Goal: Task Accomplishment & Management: Manage account settings

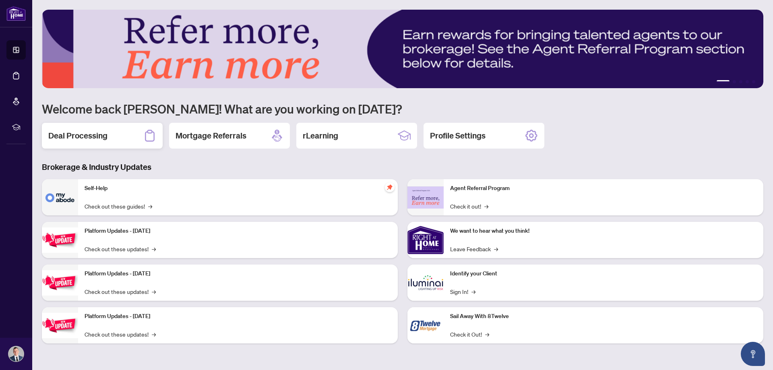
click at [81, 132] on h2 "Deal Processing" at bounding box center [77, 135] width 59 height 11
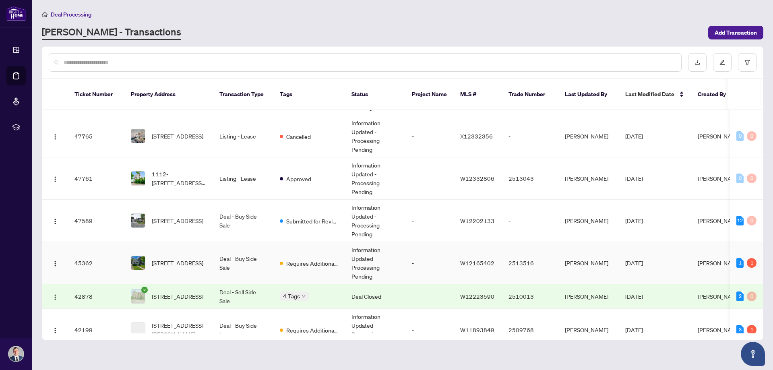
scroll to position [201, 0]
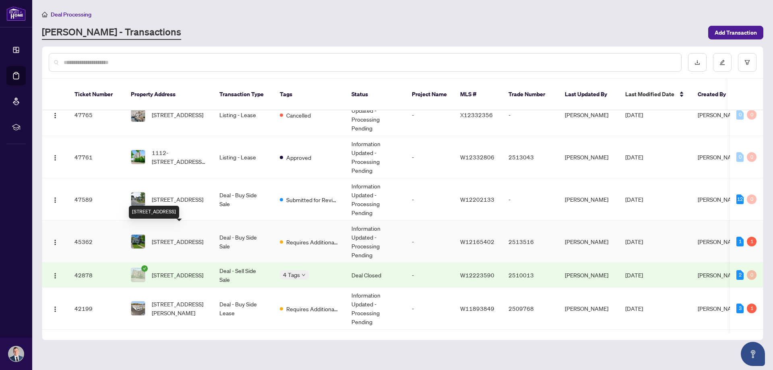
click at [186, 237] on span "[STREET_ADDRESS]" at bounding box center [178, 241] width 52 height 9
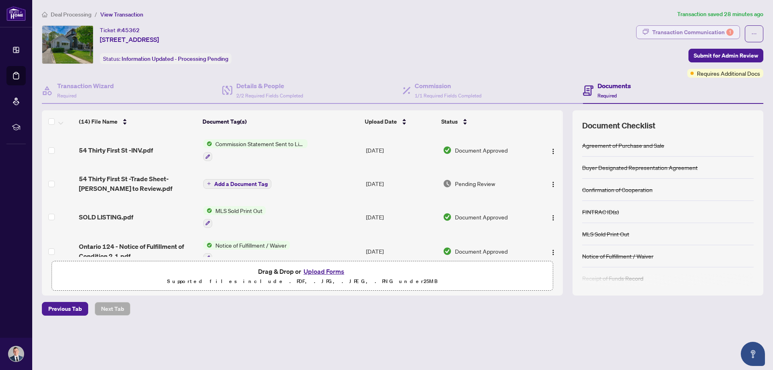
click at [708, 29] on div "Transaction Communication 1" at bounding box center [692, 32] width 81 height 13
type textarea "**********"
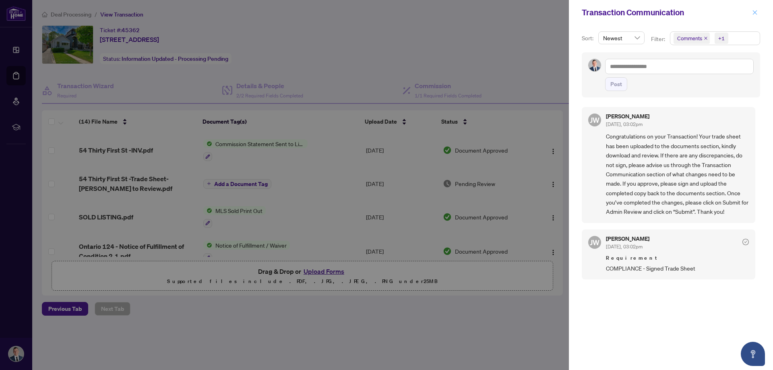
click at [752, 11] on icon "close" at bounding box center [755, 13] width 6 height 6
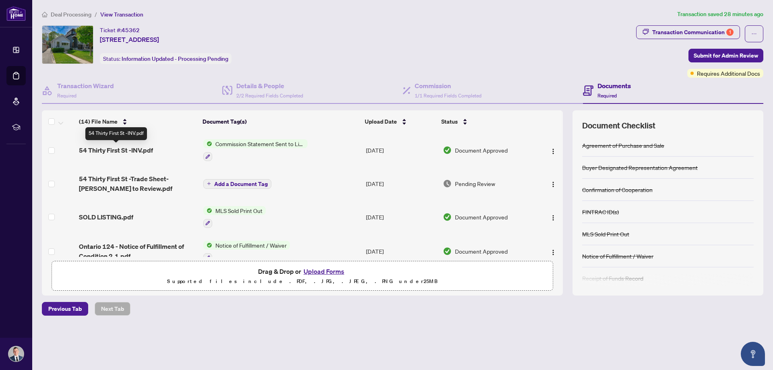
click at [131, 149] on span "54 Thirty First St -INV.pdf" at bounding box center [116, 150] width 74 height 10
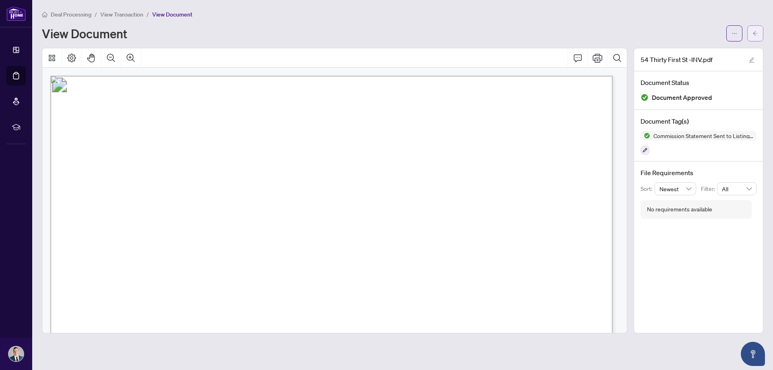
click at [756, 32] on icon "arrow-left" at bounding box center [755, 34] width 6 height 6
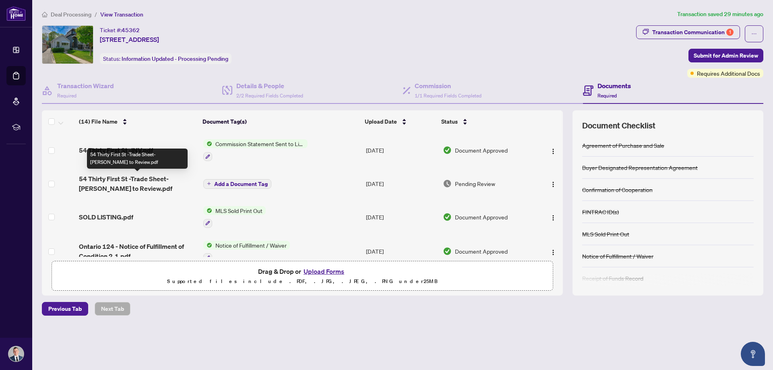
click at [150, 178] on span "54 Thirty First St -Trade Sheet-[PERSON_NAME] to Review.pdf" at bounding box center [138, 183] width 118 height 19
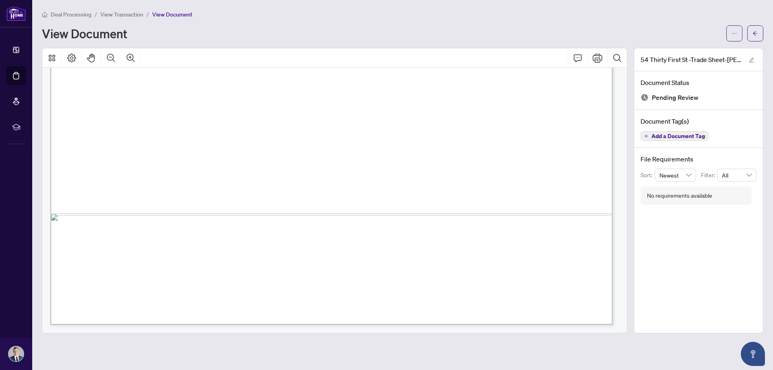
scroll to position [438, 0]
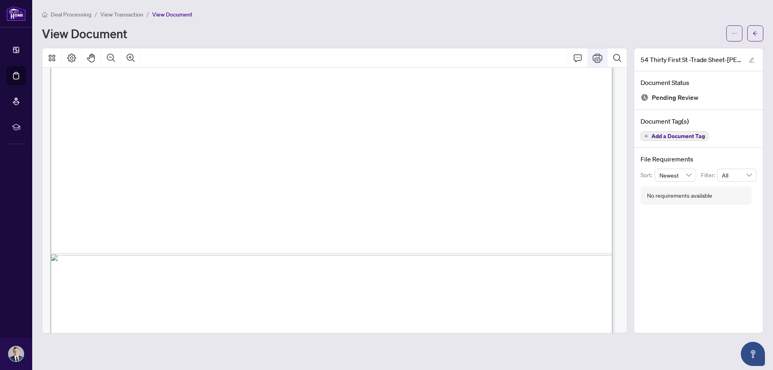
click at [597, 60] on icon "Print" at bounding box center [598, 58] width 10 height 9
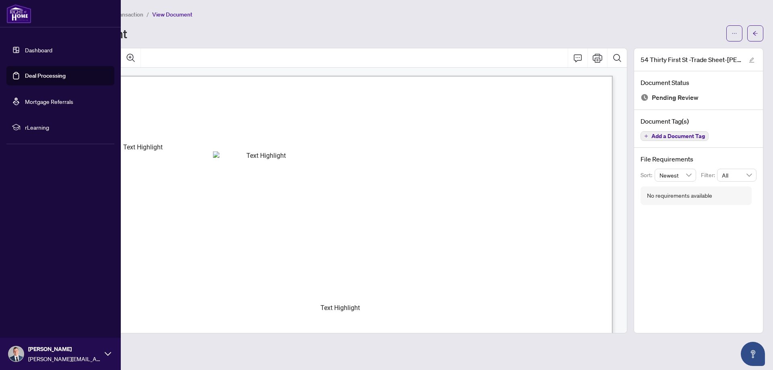
click at [40, 50] on link "Dashboard" at bounding box center [38, 49] width 27 height 7
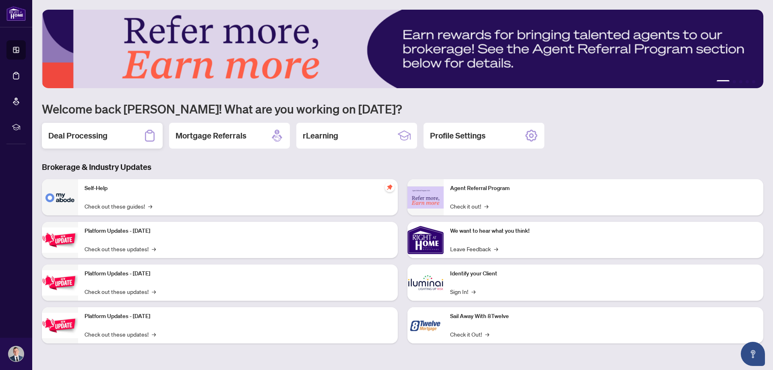
click at [129, 142] on div "Deal Processing" at bounding box center [102, 136] width 121 height 26
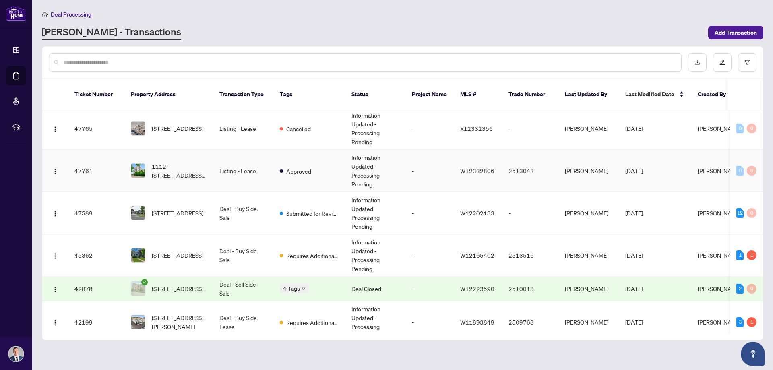
scroll to position [201, 0]
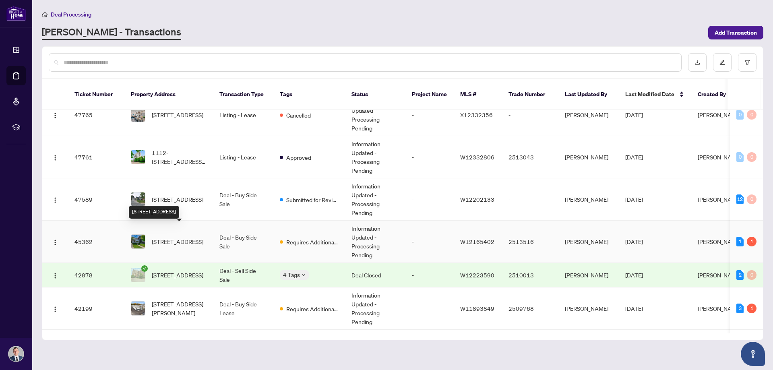
click at [181, 237] on span "[STREET_ADDRESS]" at bounding box center [178, 241] width 52 height 9
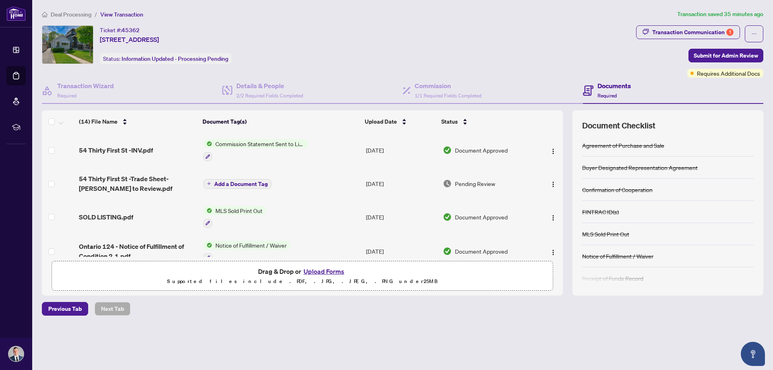
click at [328, 269] on button "Upload Forms" at bounding box center [323, 271] width 45 height 10
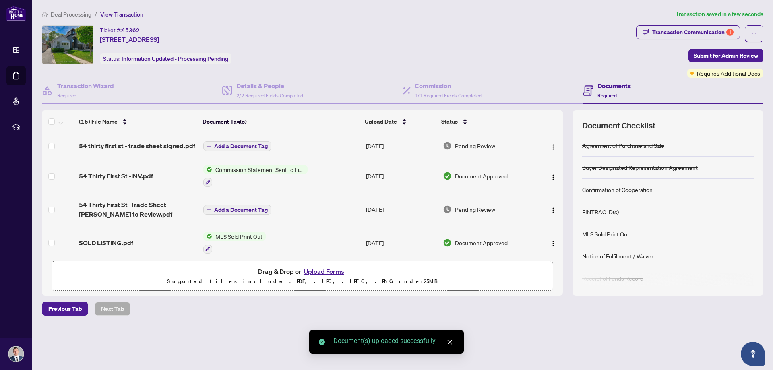
click at [244, 147] on span "Add a Document Tag" at bounding box center [241, 146] width 54 height 6
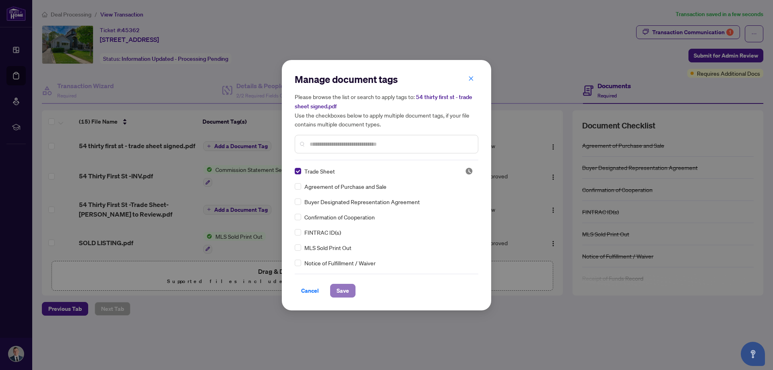
click at [338, 290] on span "Save" at bounding box center [343, 290] width 12 height 13
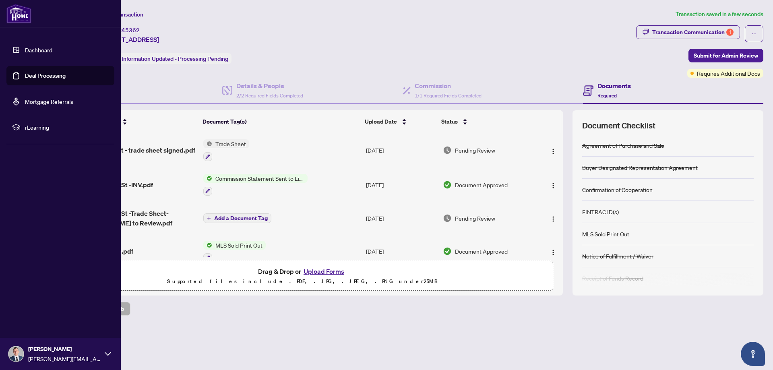
click at [25, 72] on link "Deal Processing" at bounding box center [45, 75] width 41 height 7
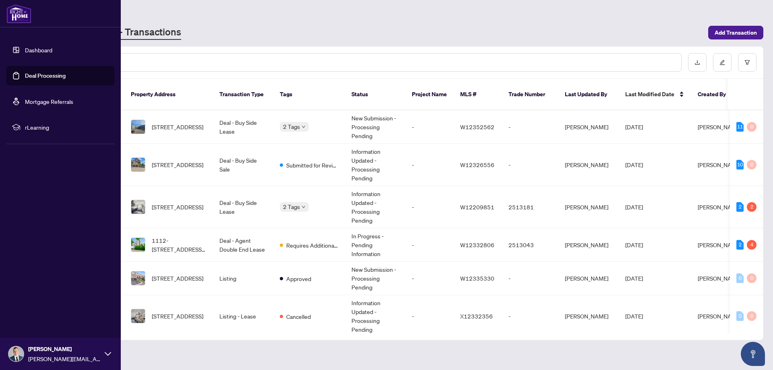
click at [25, 76] on link "Deal Processing" at bounding box center [45, 75] width 41 height 7
